Goal: Check status: Check status

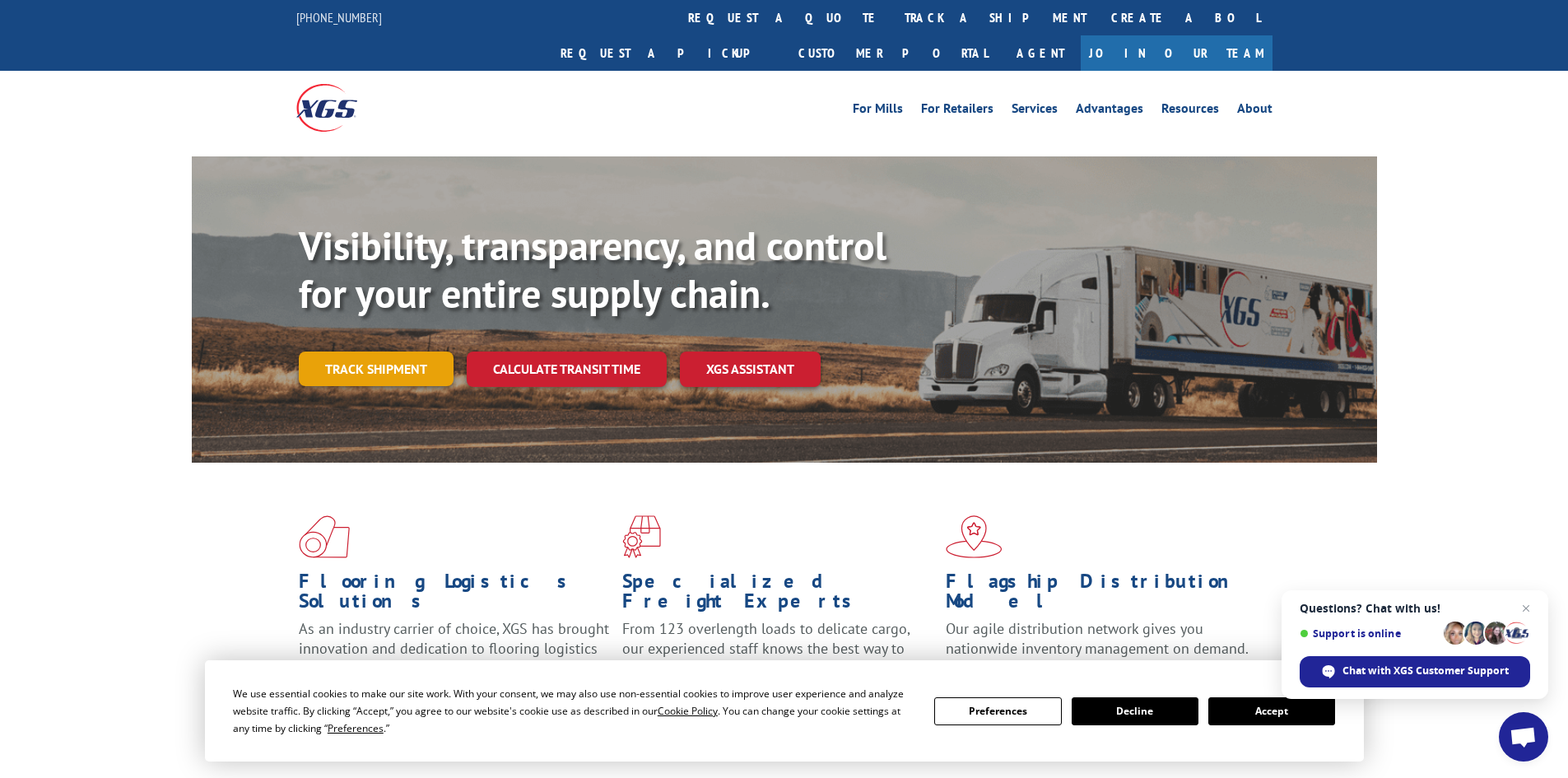
click at [378, 351] on link "Track shipment" at bounding box center [376, 368] width 155 height 34
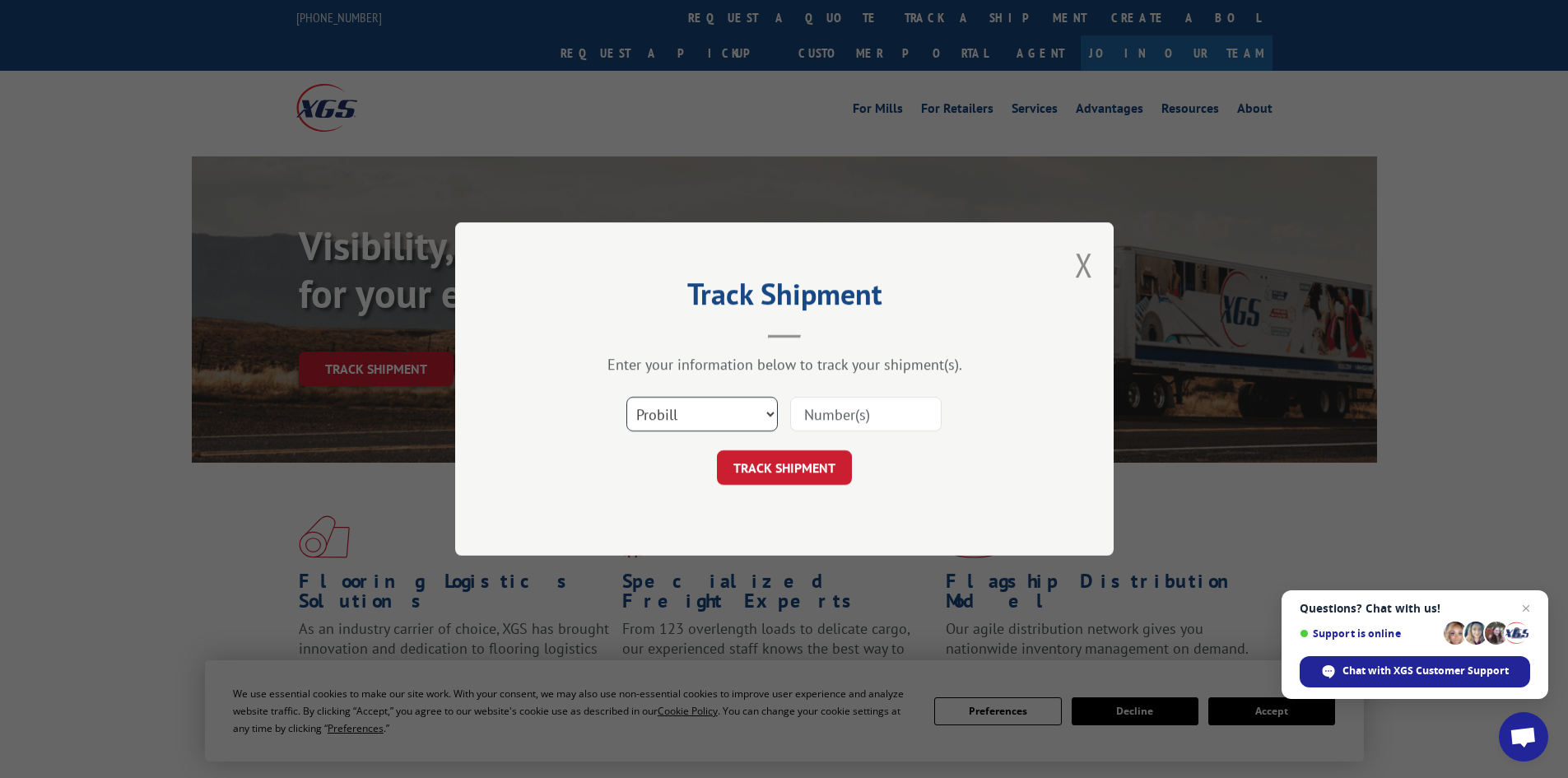
click at [767, 415] on select "Select category... Probill BOL PO" at bounding box center [702, 414] width 152 height 34
select select "bol"
click at [626, 397] on select "Select category... Probill BOL PO" at bounding box center [702, 414] width 152 height 34
click at [881, 411] on input at bounding box center [865, 414] width 152 height 34
type input "2844019"
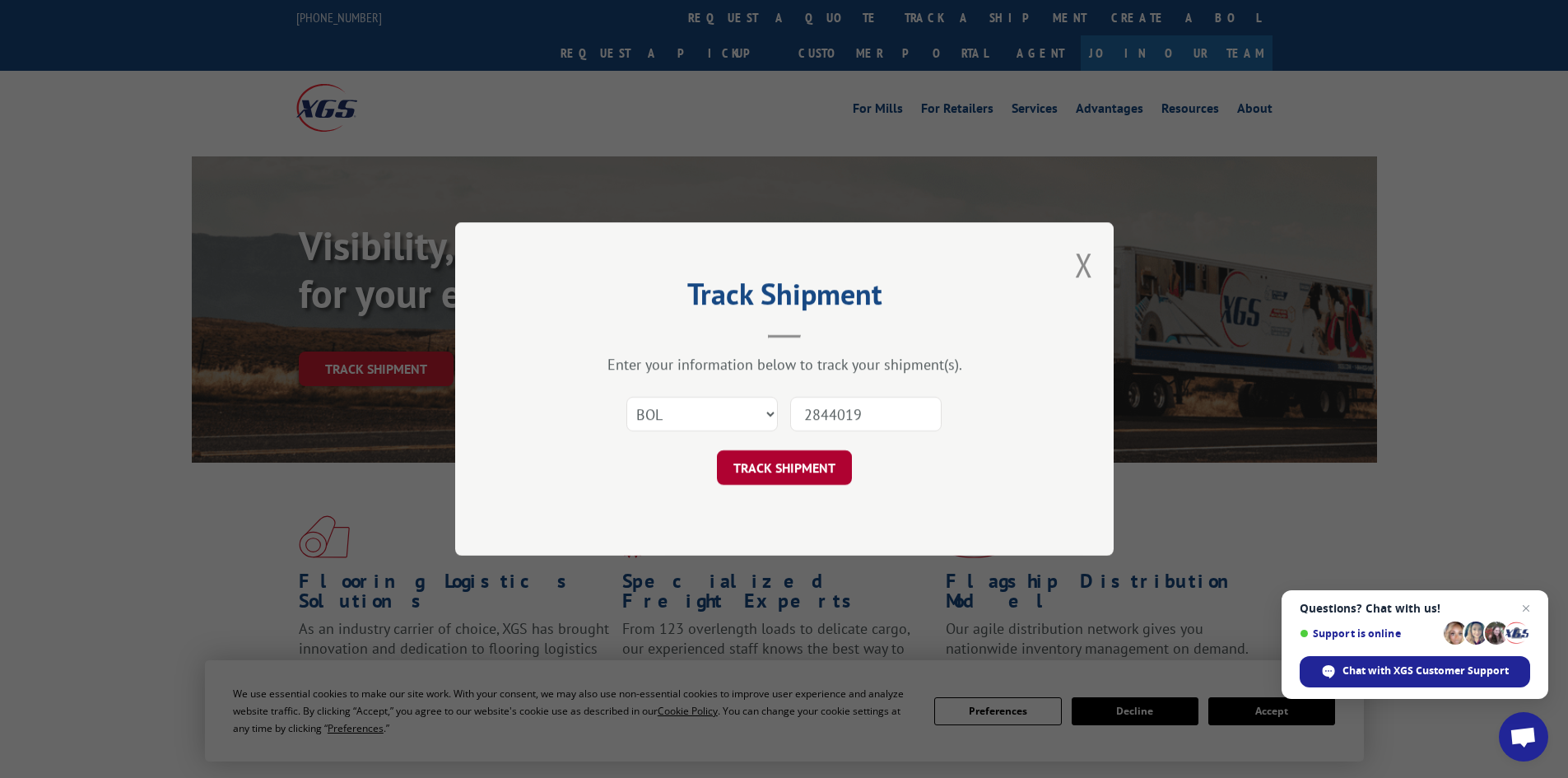
click at [837, 467] on button "TRACK SHIPMENT" at bounding box center [784, 467] width 135 height 34
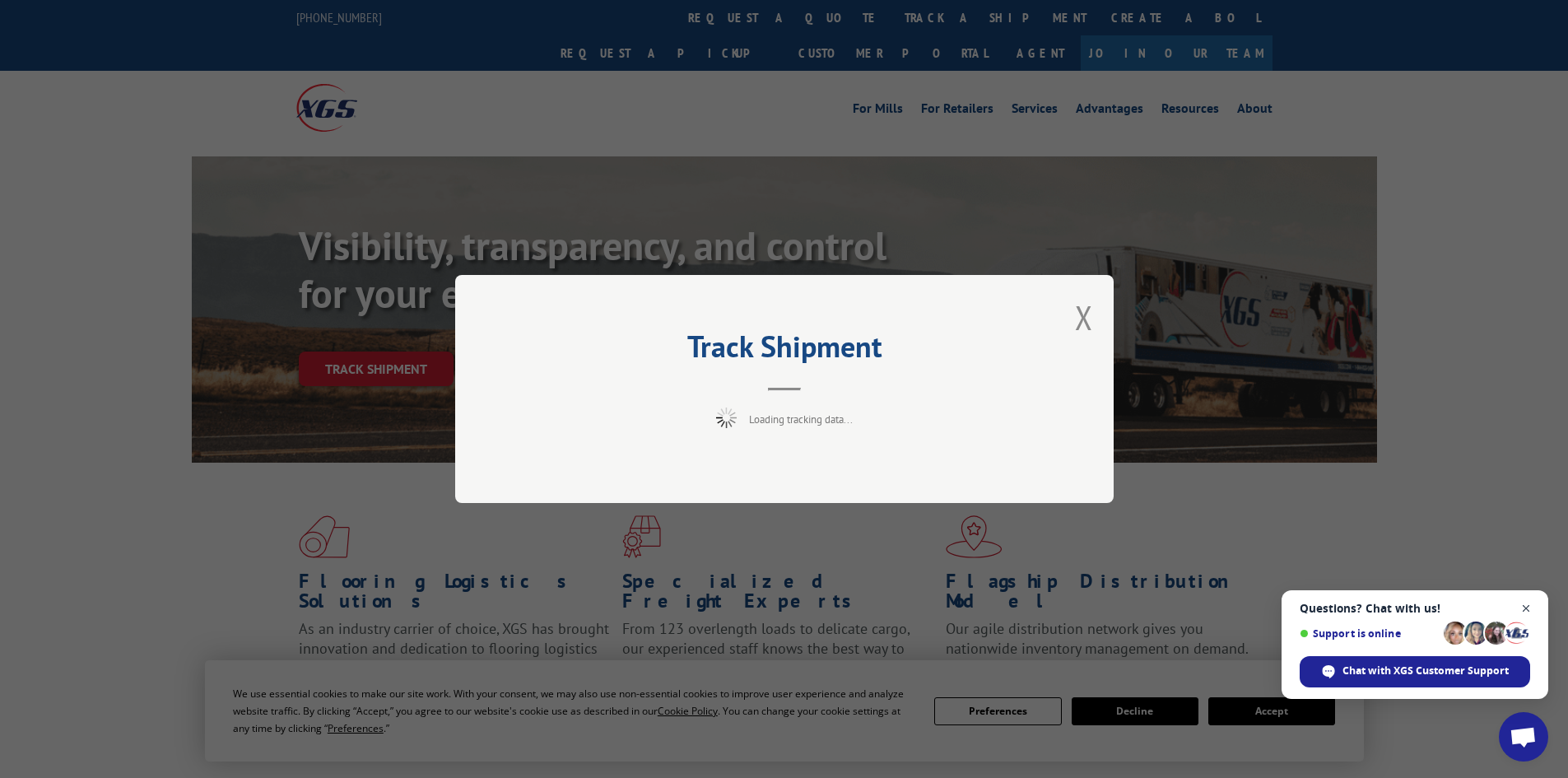
click at [1525, 607] on span "Open chat" at bounding box center [1526, 608] width 21 height 21
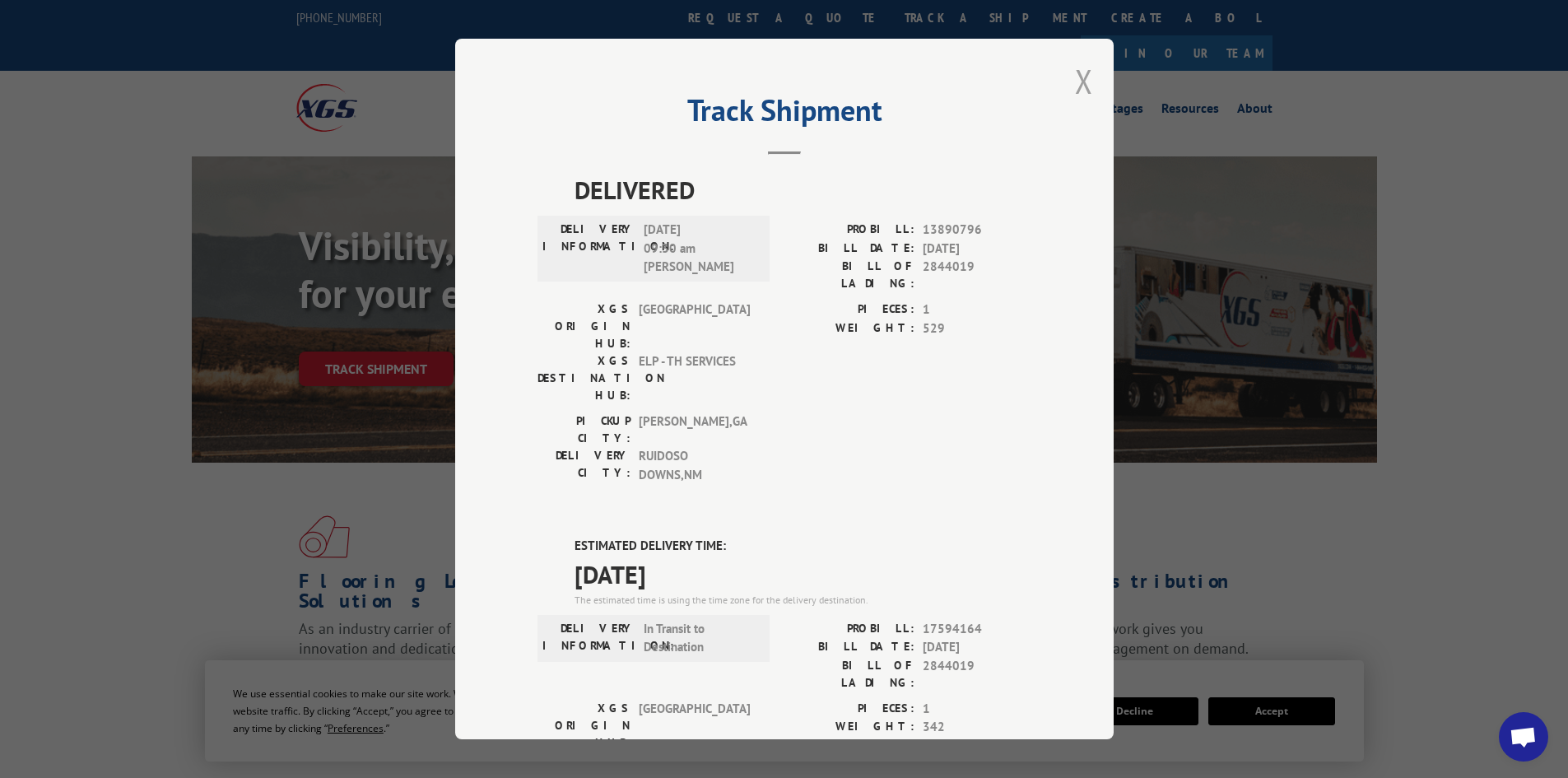
click at [1075, 84] on button "Close modal" at bounding box center [1084, 81] width 18 height 44
